Goal: Task Accomplishment & Management: Manage account settings

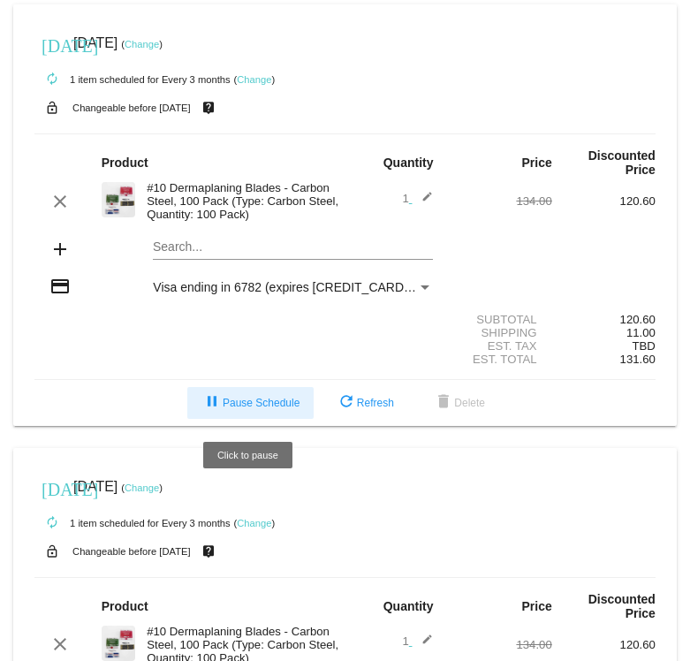
click at [210, 406] on mat-icon "pause" at bounding box center [211, 402] width 21 height 21
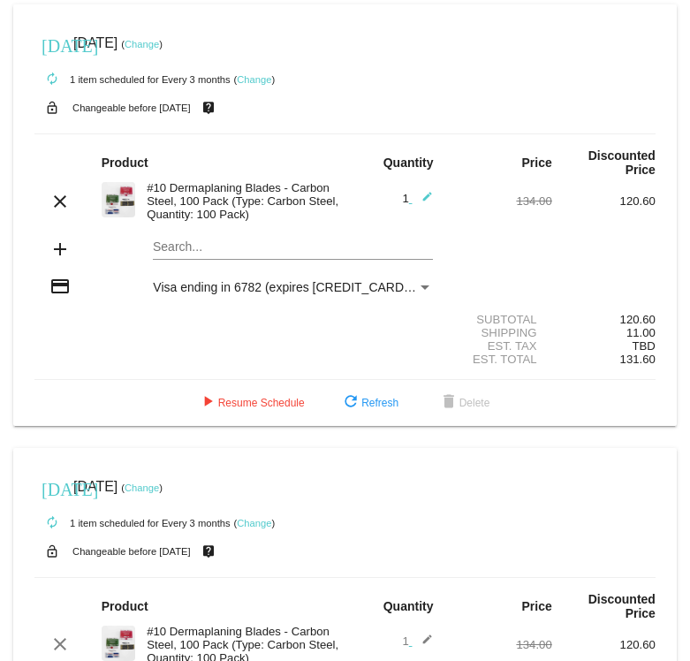
click at [257, 77] on link "Change" at bounding box center [254, 79] width 34 height 11
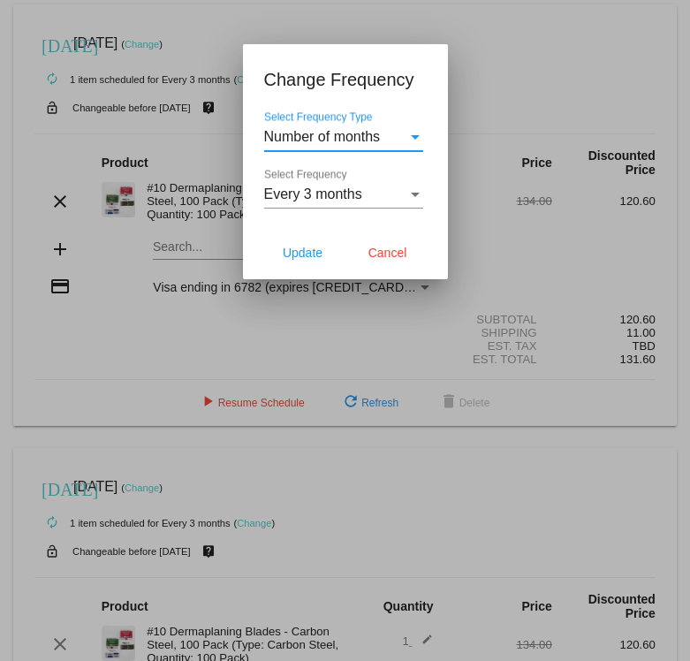
click at [284, 200] on span "Every 3 months" at bounding box center [313, 193] width 98 height 15
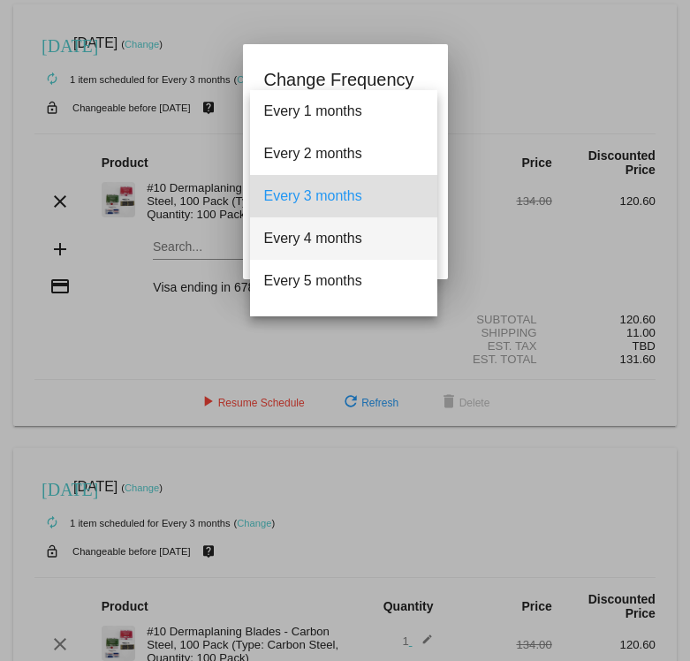
click at [303, 239] on span "Every 4 months" at bounding box center [343, 238] width 159 height 42
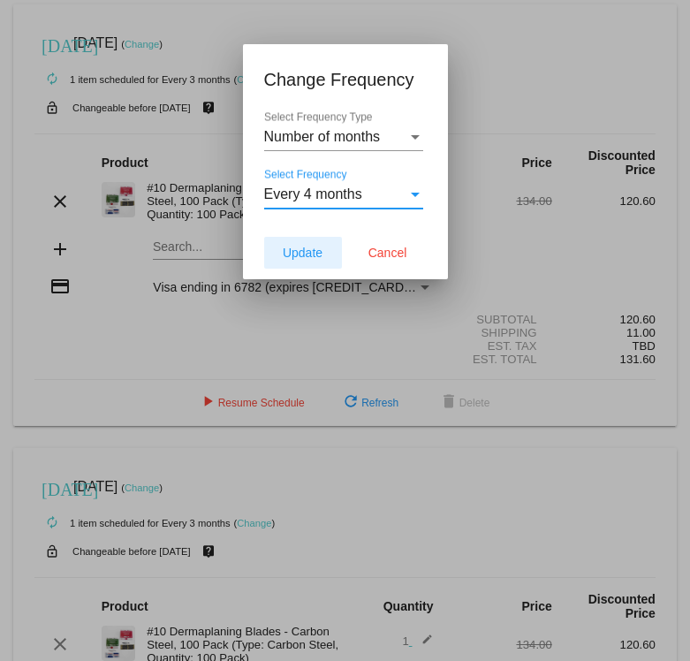
click at [321, 257] on span "Update" at bounding box center [303, 253] width 40 height 14
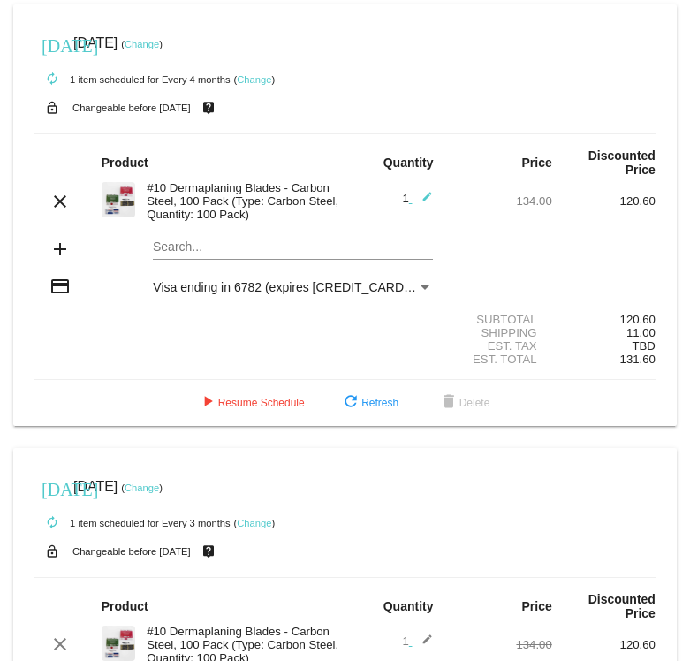
click at [159, 42] on link "Change" at bounding box center [142, 44] width 34 height 11
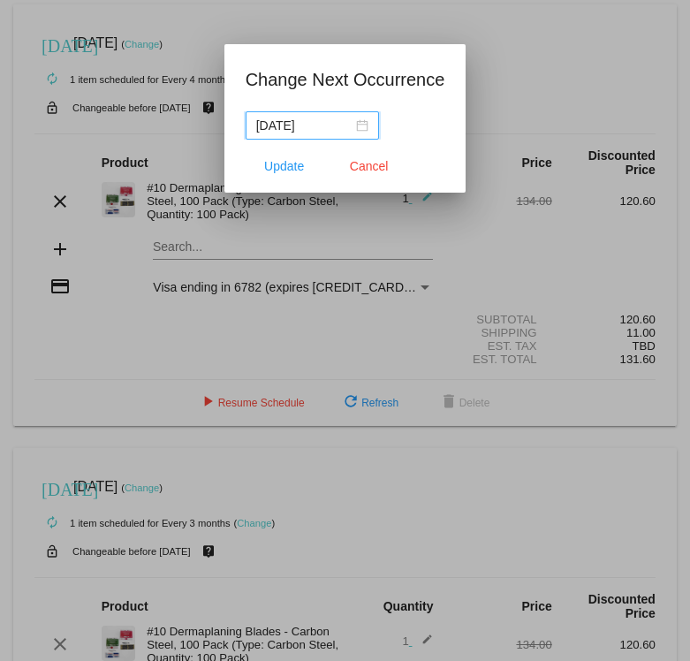
click at [355, 124] on div "[DATE]" at bounding box center [312, 125] width 112 height 19
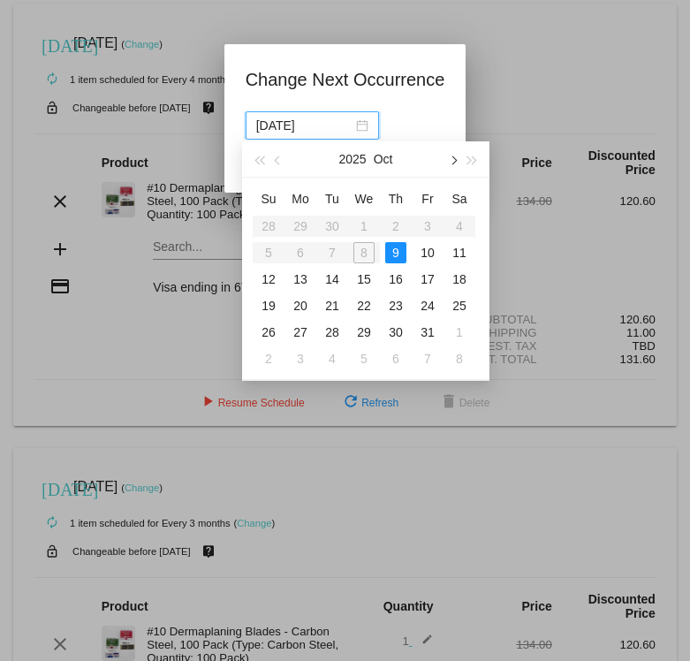
click at [455, 159] on span "button" at bounding box center [452, 160] width 9 height 9
click at [395, 258] on div "6" at bounding box center [395, 252] width 21 height 21
type input "[DATE]"
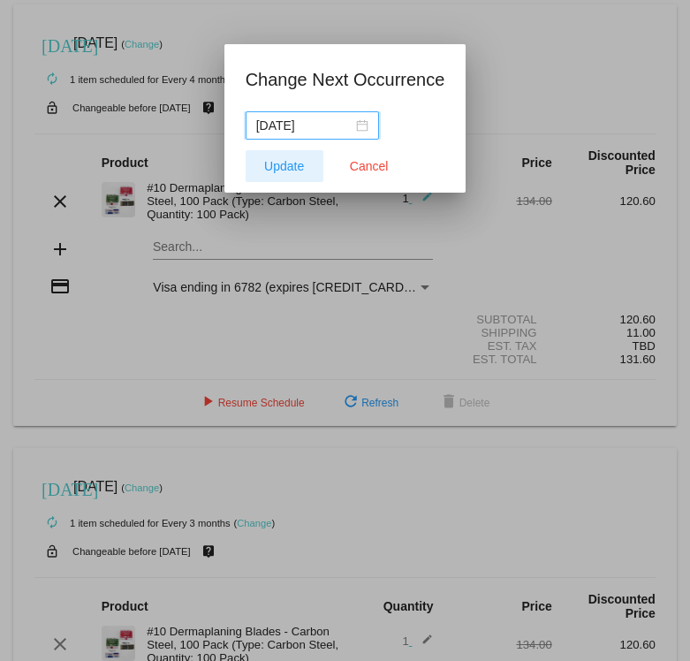
click at [283, 169] on span "Update" at bounding box center [284, 166] width 40 height 14
